Goal: Task Accomplishment & Management: Complete application form

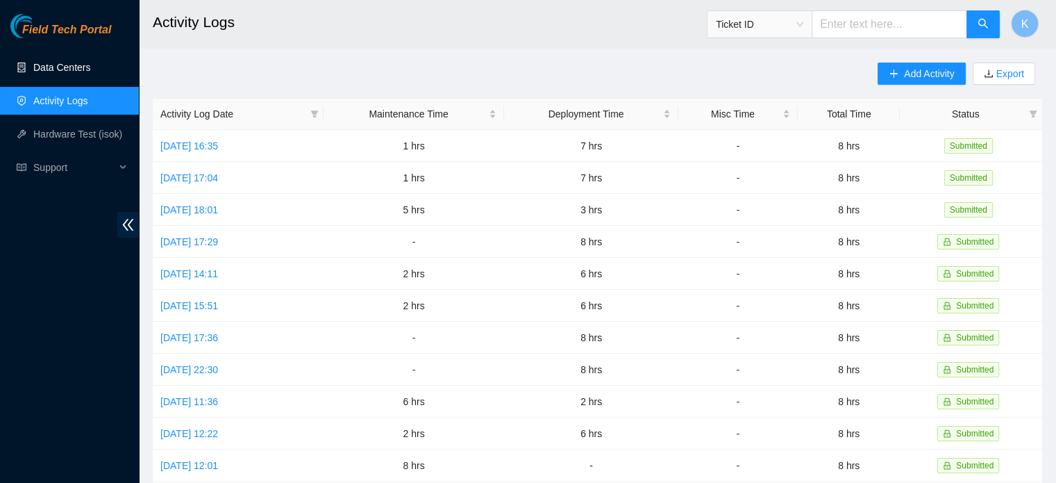
click at [58, 67] on link "Data Centers" at bounding box center [61, 67] width 57 height 11
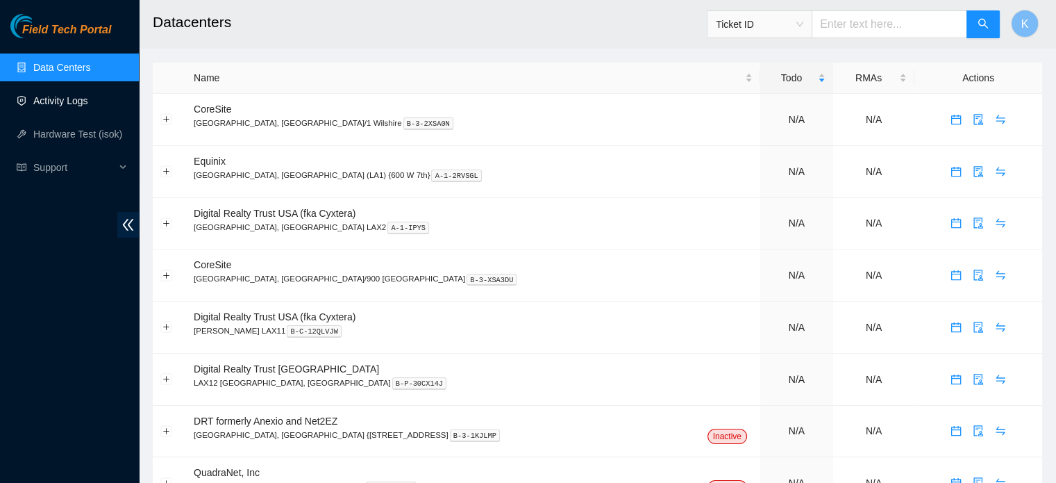
click at [53, 97] on link "Activity Logs" at bounding box center [60, 100] width 55 height 11
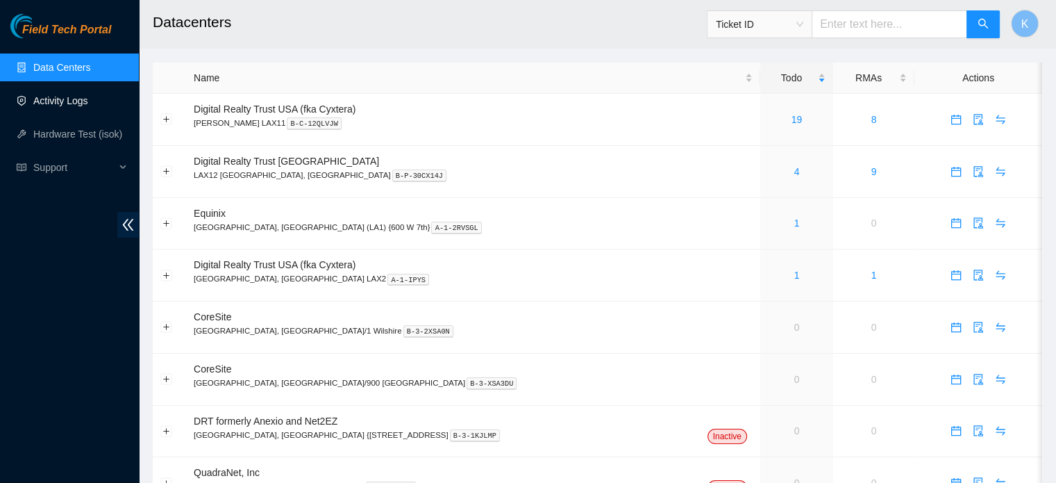
click at [49, 95] on link "Activity Logs" at bounding box center [60, 100] width 55 height 11
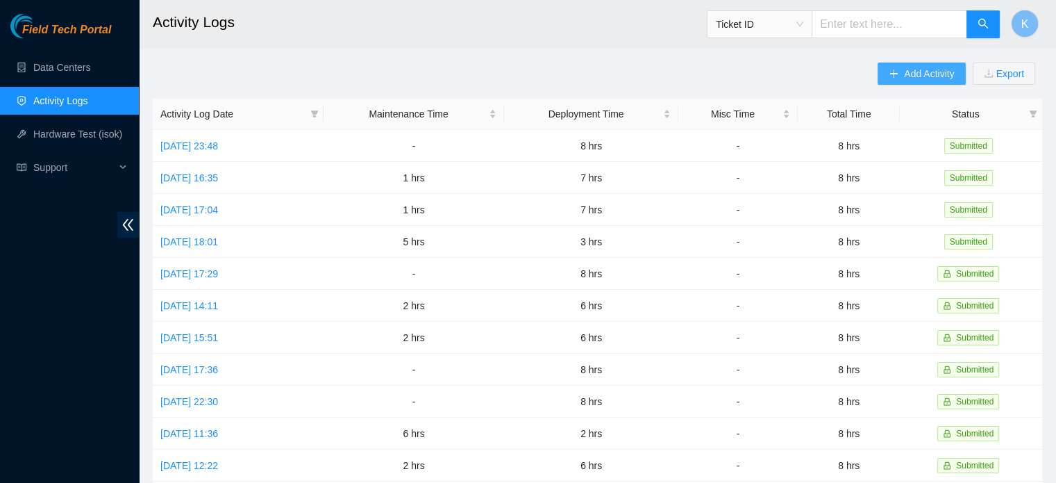
click at [901, 70] on button "Add Activity" at bounding box center [922, 74] width 88 height 22
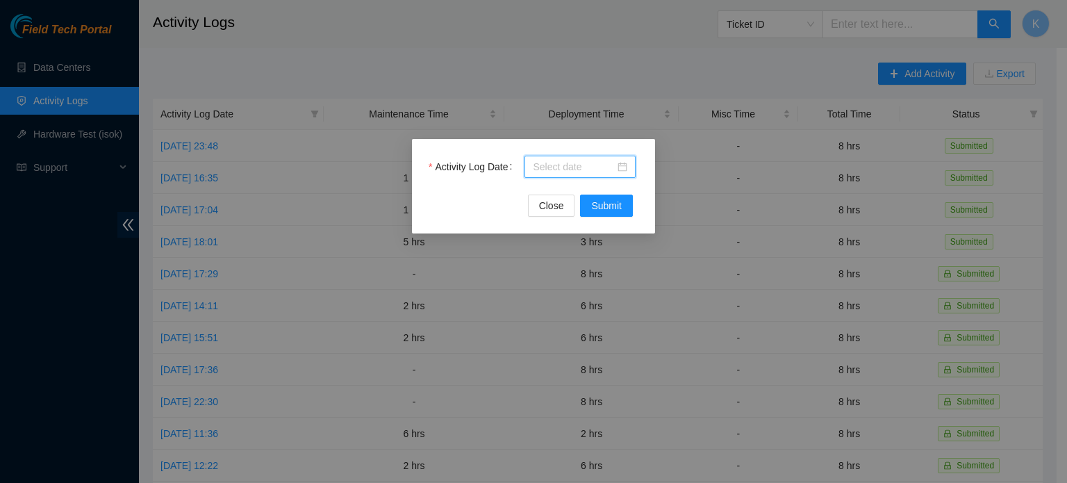
click at [585, 171] on input "Activity Log Date" at bounding box center [574, 166] width 82 height 15
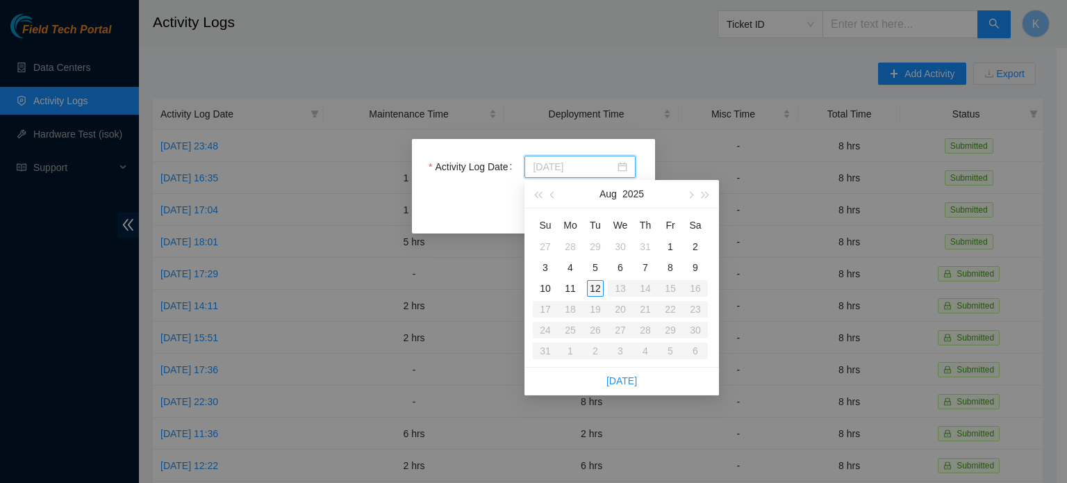
type input "2025-08-12"
click at [596, 285] on div "12" at bounding box center [595, 288] width 17 height 17
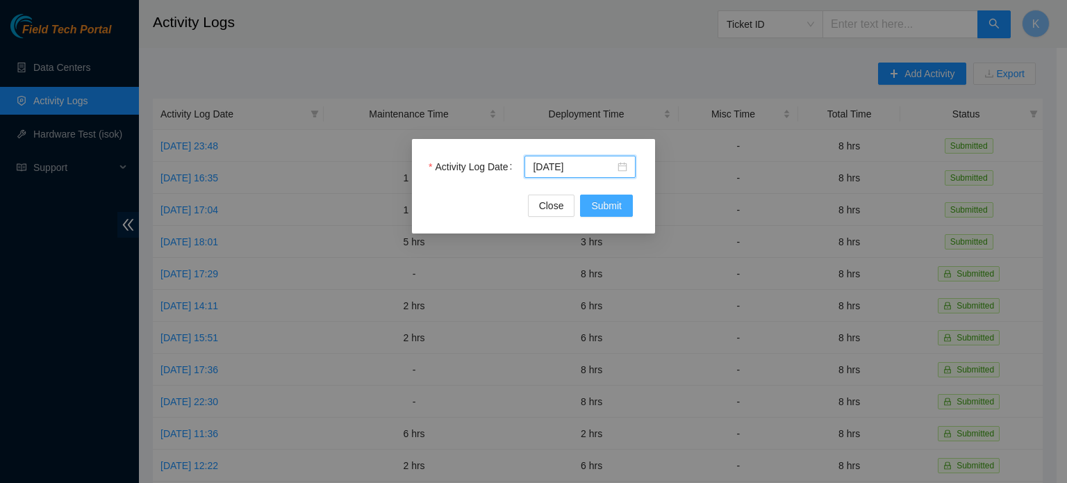
click at [615, 206] on span "Submit" at bounding box center [606, 205] width 31 height 15
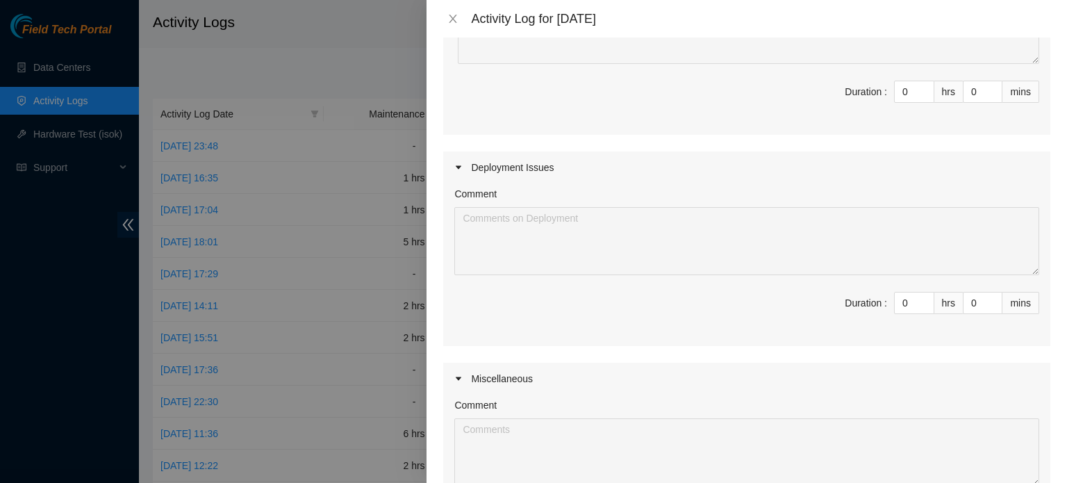
scroll to position [239, 0]
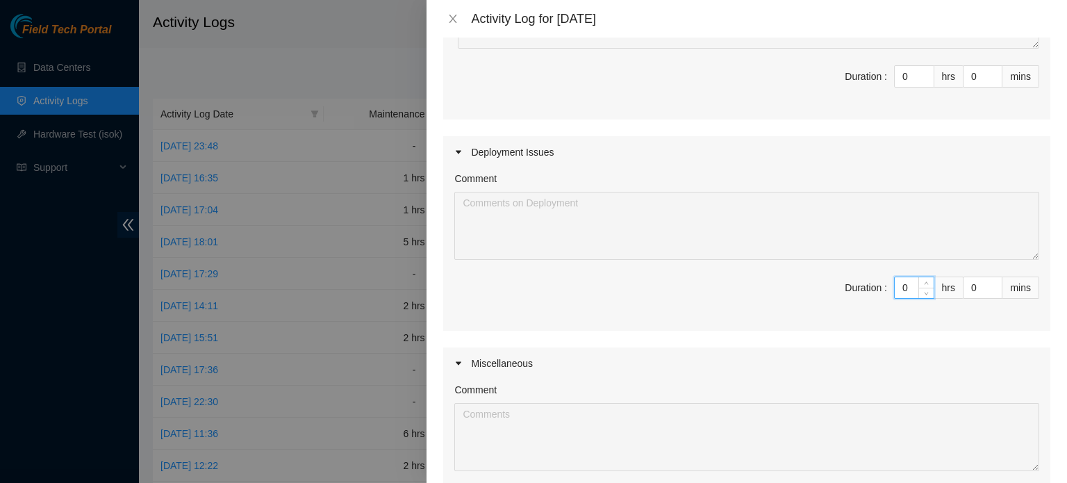
click at [899, 285] on input "0" at bounding box center [913, 287] width 39 height 21
click at [903, 285] on input "0" at bounding box center [913, 287] width 39 height 21
type input "8"
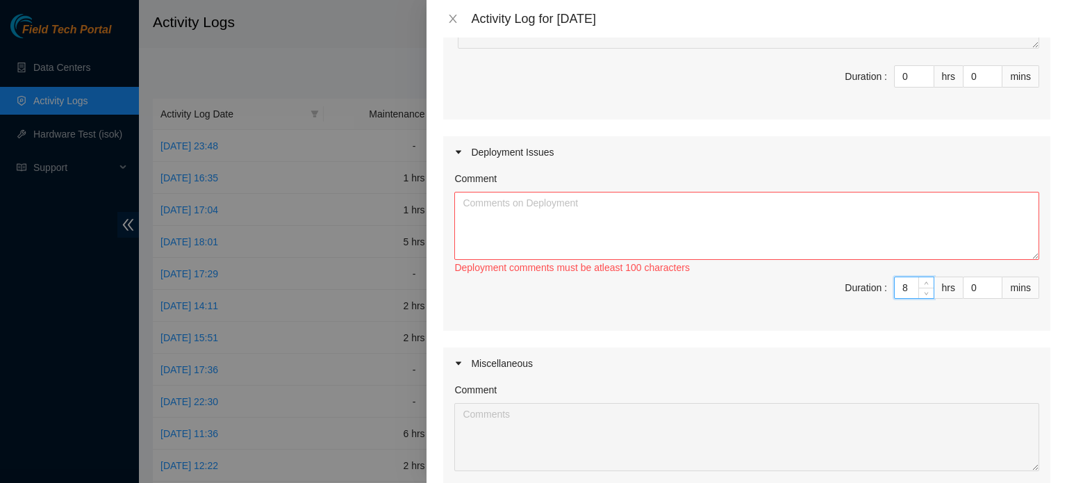
type input "8"
click at [537, 209] on textarea "Comment" at bounding box center [746, 226] width 585 height 68
paste textarea "DP83865 , DP83367. Scoped, scanned, and cleaned fiber connections in C618.\"
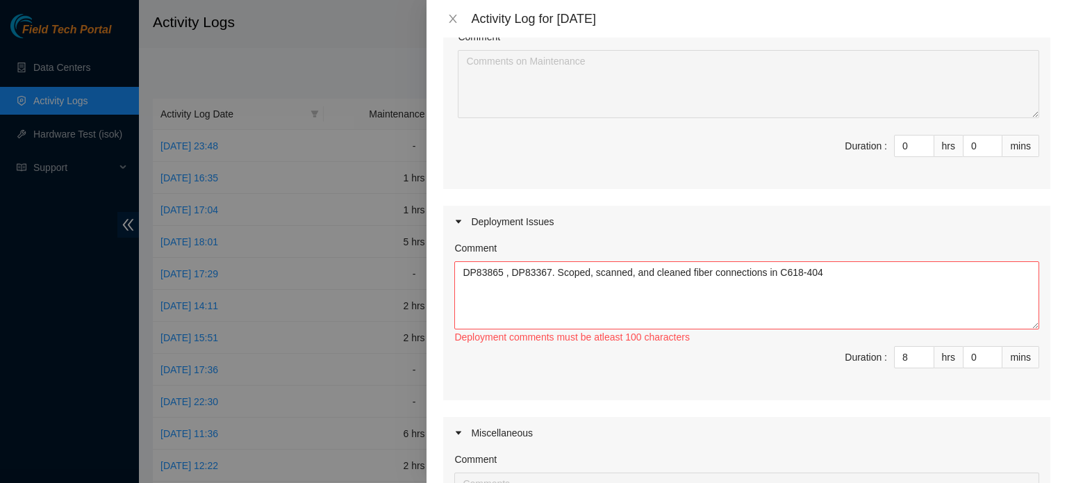
scroll to position [131, 0]
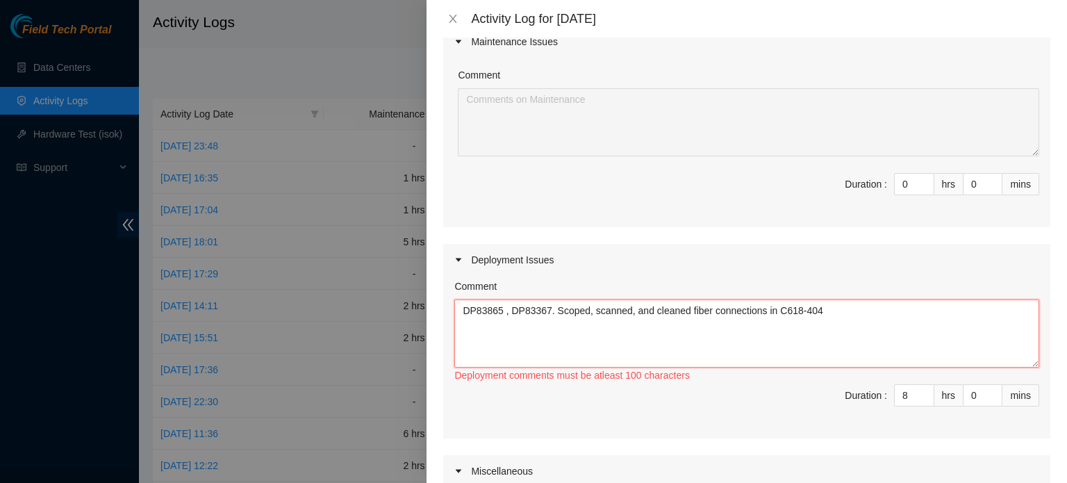
click at [839, 306] on textarea "DP83865 , DP83367. Scoped, scanned, and cleaned fiber connections in C618-404" at bounding box center [746, 333] width 585 height 68
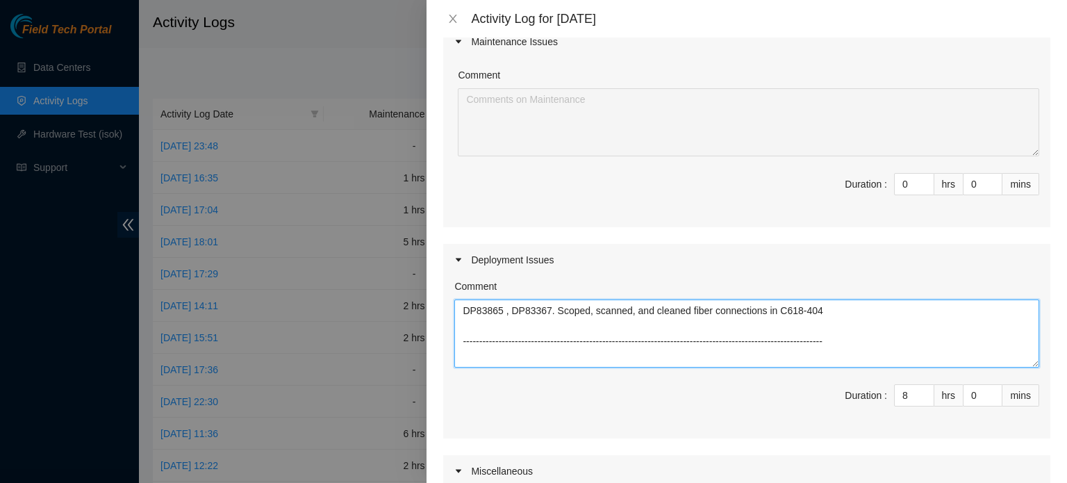
type textarea "DP83865 , DP83367. Scoped, scanned, and cleaned fiber connections in C618-404 -…"
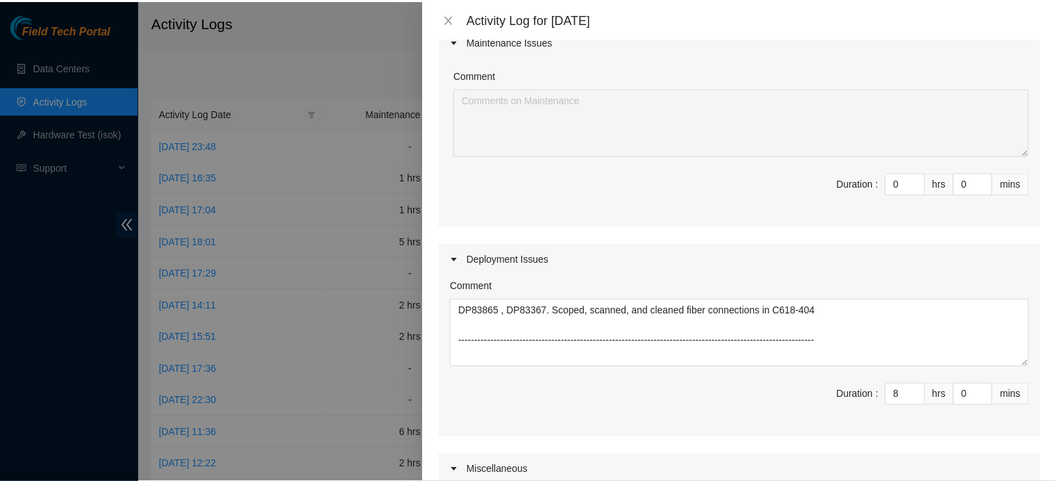
scroll to position [447, 0]
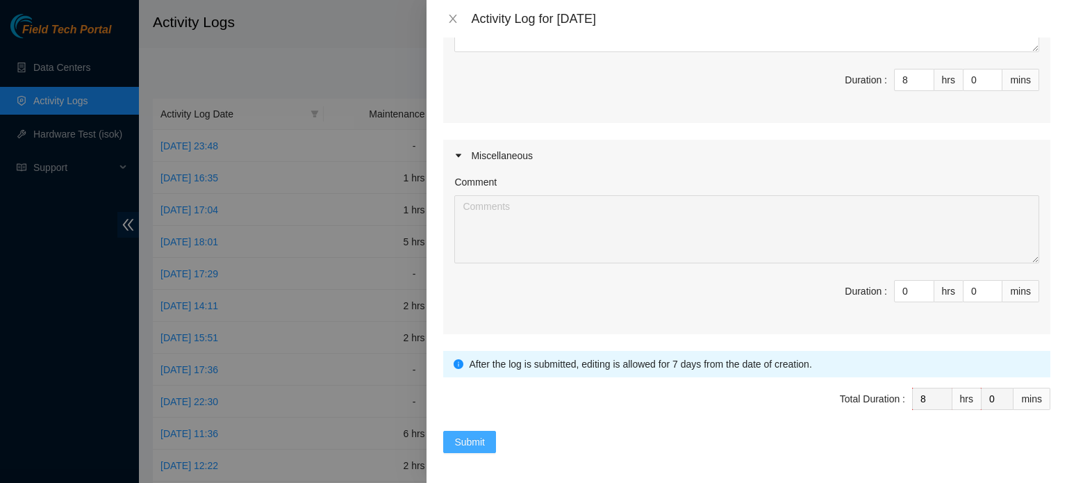
click at [471, 434] on span "Submit" at bounding box center [469, 441] width 31 height 15
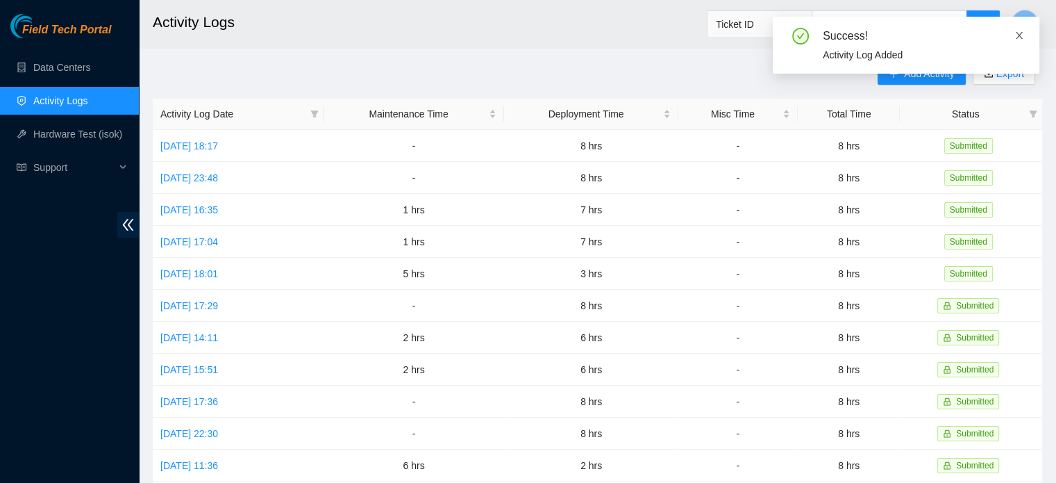
click at [1022, 37] on icon "close" at bounding box center [1020, 36] width 10 height 10
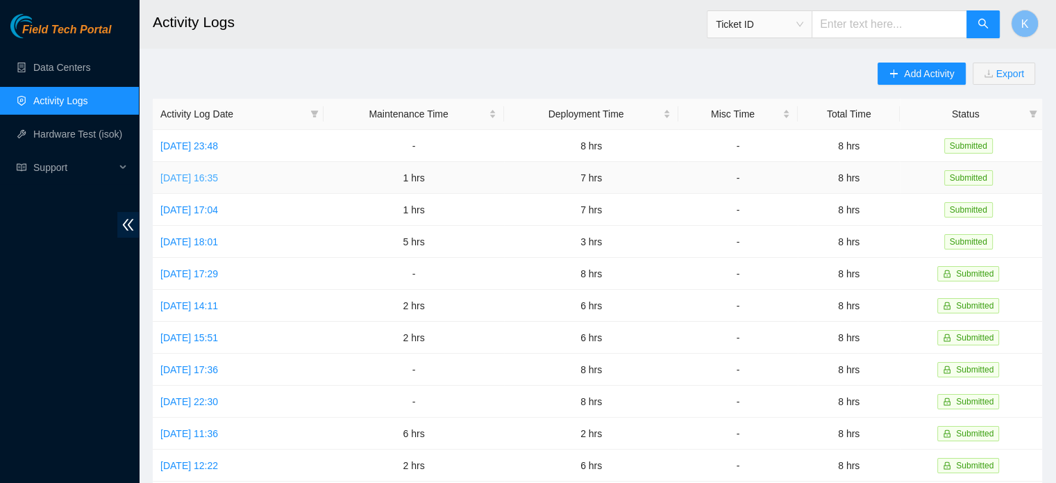
click at [211, 176] on link "[DATE] 16:35" at bounding box center [189, 177] width 58 height 11
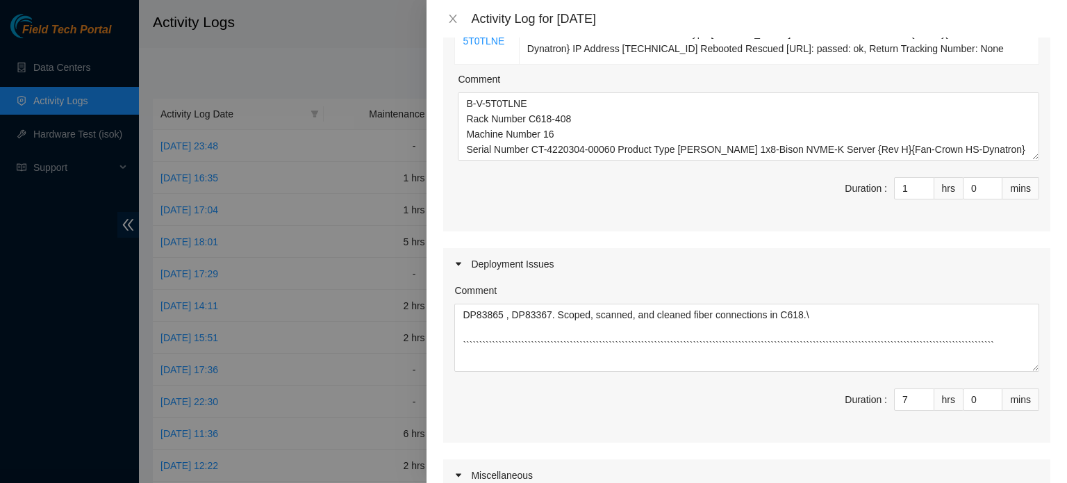
scroll to position [260, 0]
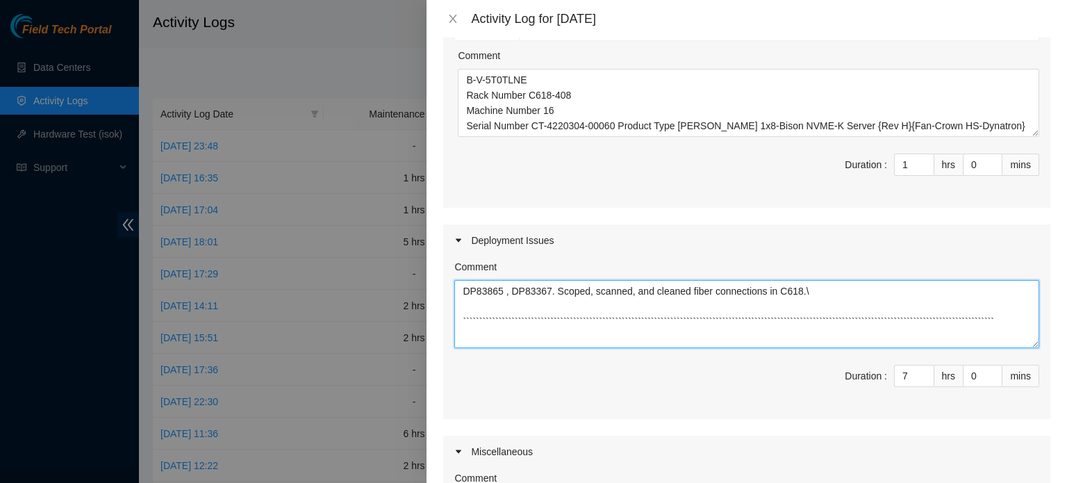
drag, startPoint x: 464, startPoint y: 290, endPoint x: 802, endPoint y: 283, distance: 338.3
click at [802, 283] on textarea "DP83865 , DP83367. Scoped, scanned, and cleaned fiber connections in C618.\ ```…" at bounding box center [746, 314] width 585 height 68
click at [806, 292] on textarea "DP83865 , DP83367. Scoped, scanned, and cleaned fiber connections in C618.\ ```…" at bounding box center [746, 314] width 585 height 68
type textarea "DP83865 , DP83367. Scoped, scanned, and cleaned fiber connections in C618. ````…"
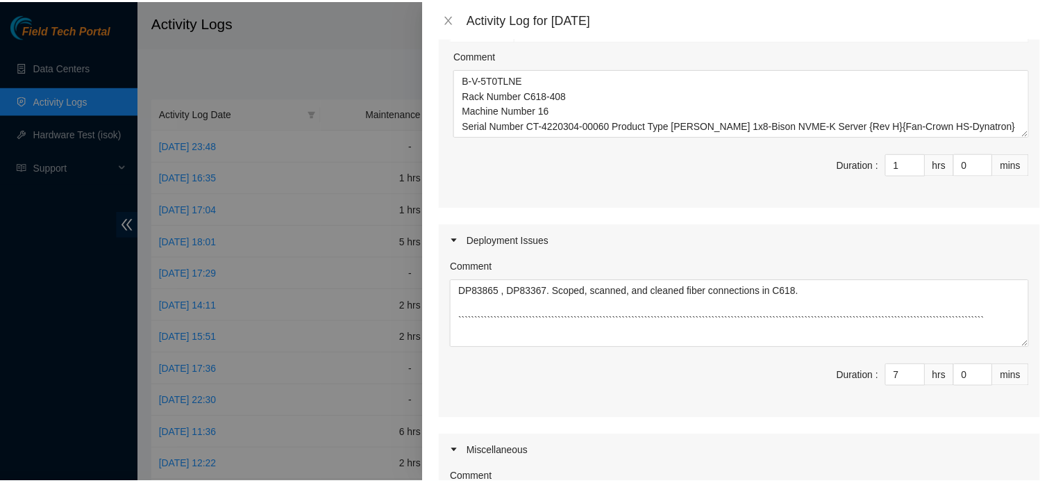
scroll to position [555, 0]
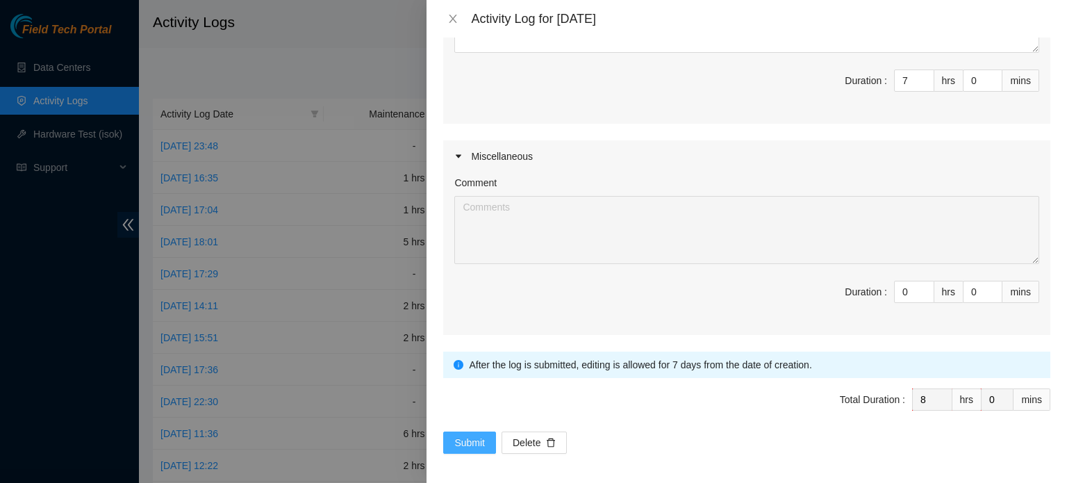
click at [470, 441] on span "Submit" at bounding box center [469, 442] width 31 height 15
